Goal: Go to known website: Access a specific website the user already knows

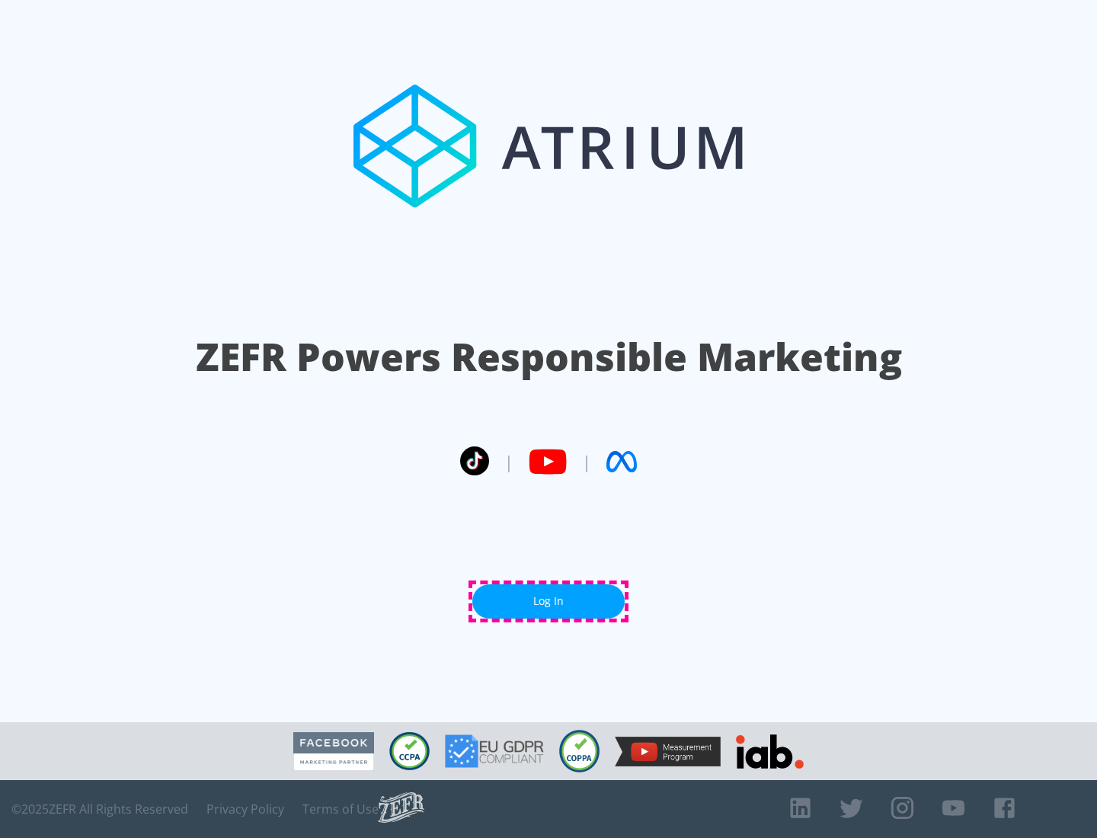
click at [549, 601] on link "Log In" at bounding box center [548, 601] width 152 height 34
